Goal: Transaction & Acquisition: Purchase product/service

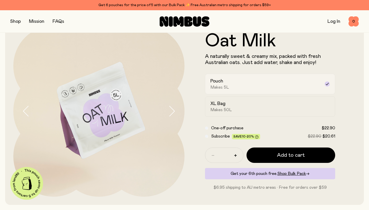
scroll to position [22, 0]
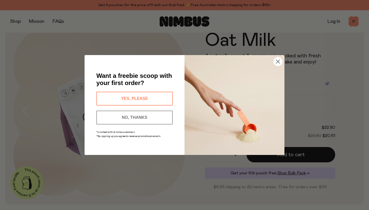
click at [151, 97] on button "YES, PLEASE" at bounding box center [134, 99] width 76 height 14
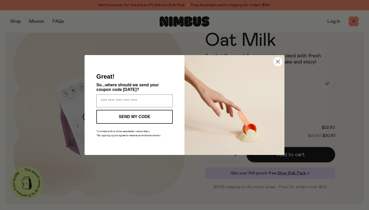
type input "**********"
click at [133, 117] on button "SEND MY CODE" at bounding box center [134, 117] width 76 height 14
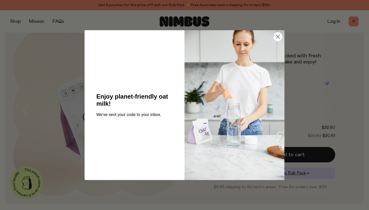
click at [279, 36] on circle "Close dialog" at bounding box center [277, 36] width 8 height 8
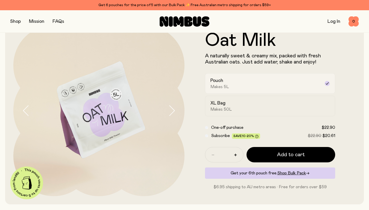
click at [233, 85] on div "Pouch Makes 5L" at bounding box center [265, 84] width 110 height 12
click at [220, 105] on h2 "XL Bag" at bounding box center [217, 103] width 15 height 6
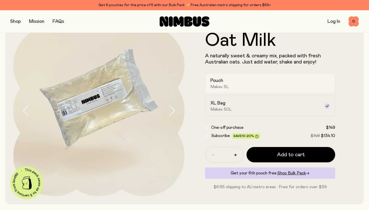
click at [230, 78] on div "Pouch Makes 5L" at bounding box center [265, 84] width 110 height 12
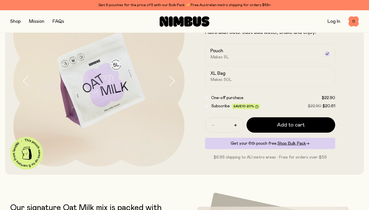
scroll to position [51, 0]
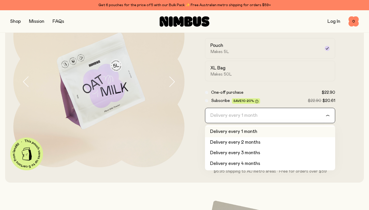
click at [238, 111] on div "Delivery every 1 month" at bounding box center [265, 115] width 120 height 15
click at [238, 111] on input "Search for option" at bounding box center [266, 115] width 117 height 15
click at [276, 94] on label "One-off purchase $22.90" at bounding box center [273, 92] width 124 height 6
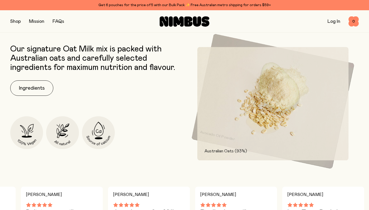
scroll to position [210, 0]
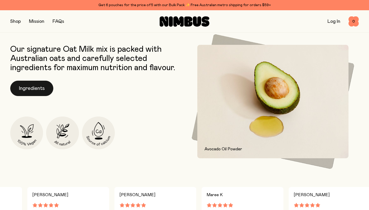
click at [31, 86] on button "Ingredients" at bounding box center [31, 88] width 43 height 15
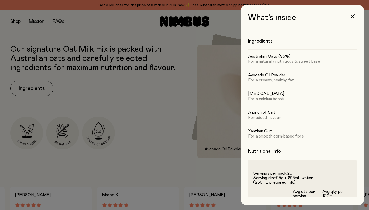
scroll to position [0, 0]
click at [352, 18] on button "button" at bounding box center [352, 16] width 12 height 12
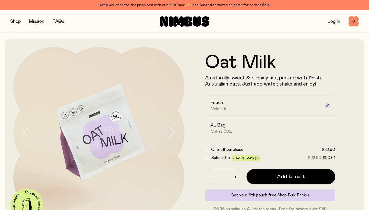
click at [163, 23] on icon at bounding box center [164, 21] width 9 height 10
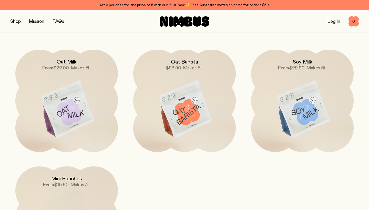
scroll to position [438, 0]
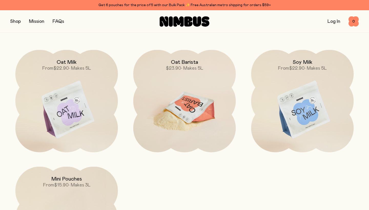
click at [187, 66] on span "$23.90 • Makes 5L" at bounding box center [184, 68] width 37 height 6
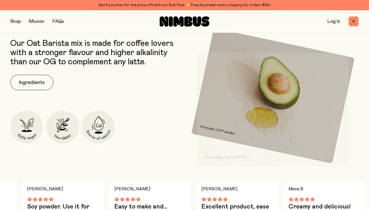
scroll to position [252, 0]
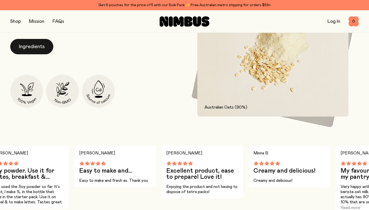
click at [43, 48] on button "Ingredients" at bounding box center [31, 46] width 43 height 15
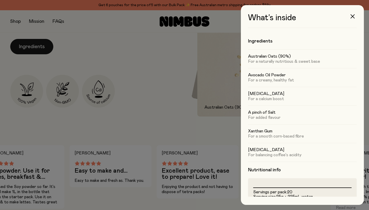
scroll to position [0, 0]
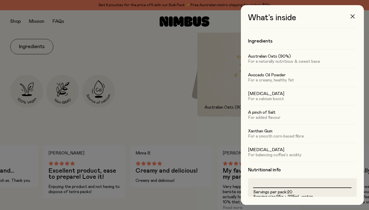
click at [354, 14] on button "button" at bounding box center [352, 16] width 12 height 12
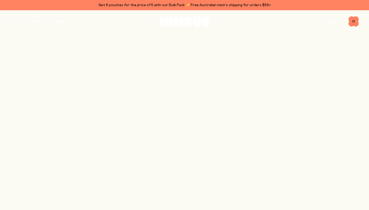
scroll to position [438, 0]
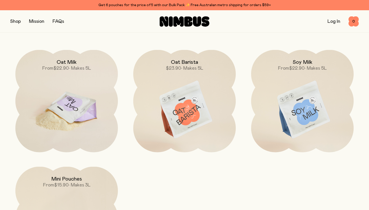
click at [79, 103] on img at bounding box center [66, 110] width 102 height 120
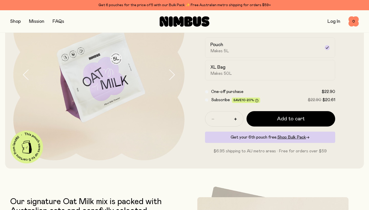
scroll to position [58, 0]
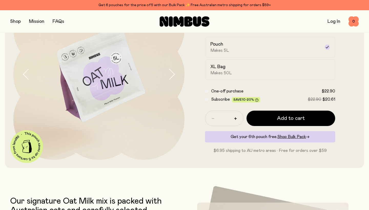
click at [213, 98] on span "Subscribe" at bounding box center [220, 99] width 19 height 4
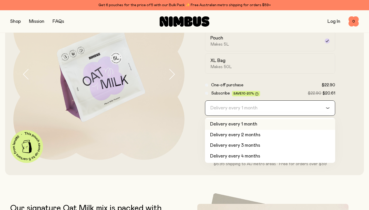
click at [225, 102] on div "Delivery every 1 month" at bounding box center [265, 108] width 120 height 15
click at [190, 106] on form "Oat Milk A naturally sweet & creamy mix, packed with fresh Australian oats. Jus…" at bounding box center [269, 78] width 171 height 178
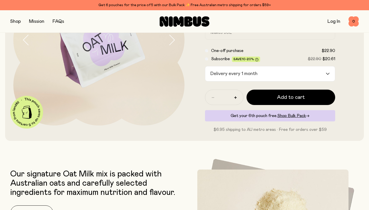
scroll to position [93, 0]
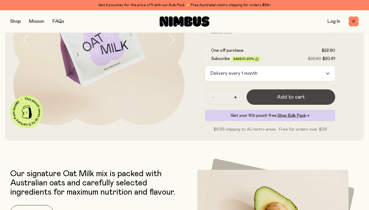
click at [290, 92] on button "Add to cart" at bounding box center [290, 96] width 89 height 15
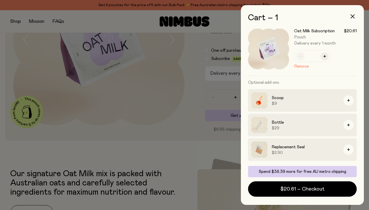
scroll to position [0, 0]
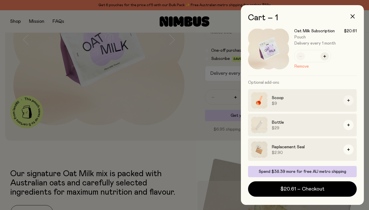
click at [347, 101] on icon "button" at bounding box center [348, 100] width 3 height 3
